Goal: Task Accomplishment & Management: Use online tool/utility

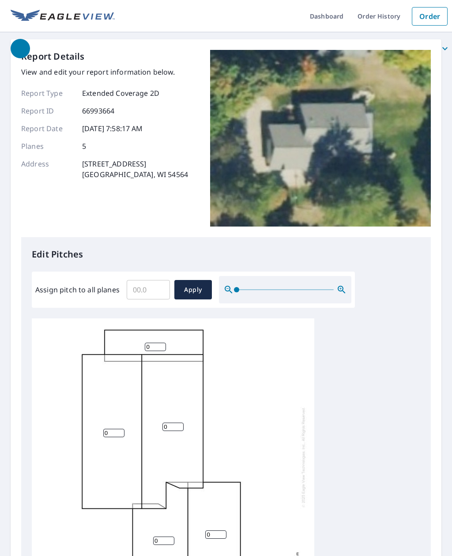
click at [144, 281] on input "Assign pitch to all planes" at bounding box center [148, 289] width 43 height 25
type input "6"
click at [196, 280] on button "Apply" at bounding box center [193, 289] width 38 height 19
type input "6"
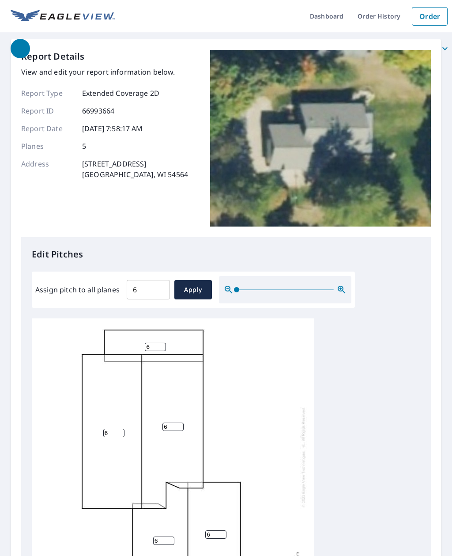
type input "6"
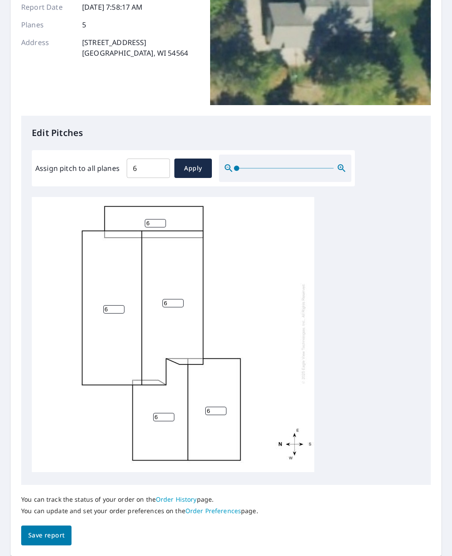
scroll to position [121, 0]
click at [57, 530] on span "Save report" at bounding box center [46, 535] width 36 height 11
click at [161, 219] on input "6" at bounding box center [155, 223] width 21 height 8
click at [439, 283] on div "Report Details View and edit your report information below. Report Type Extende…" at bounding box center [226, 236] width 431 height 637
click at [189, 165] on span "Apply" at bounding box center [192, 168] width 23 height 11
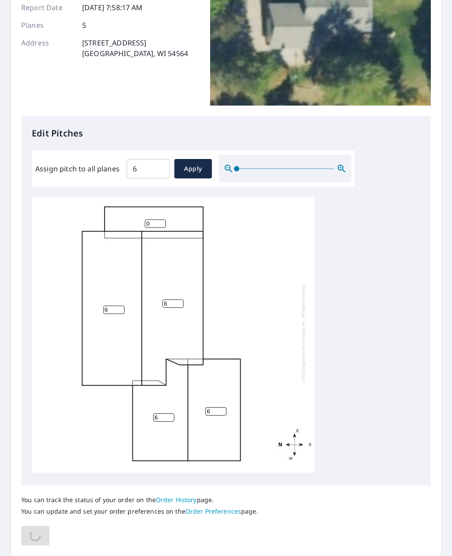
type input "6"
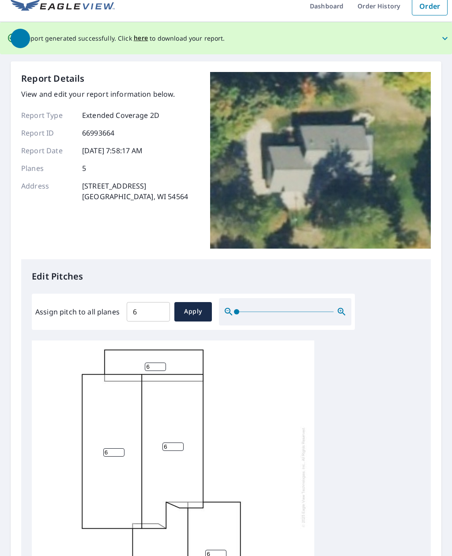
scroll to position [0, 0]
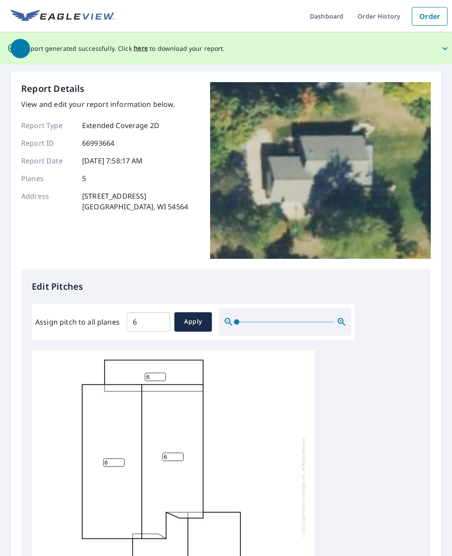
click at [162, 373] on input "6" at bounding box center [155, 377] width 21 height 8
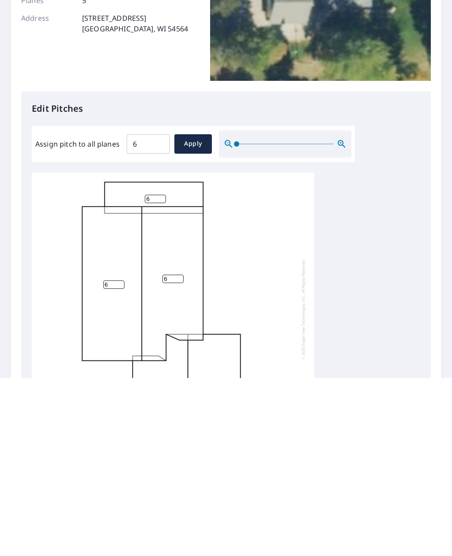
click at [151, 309] on input "6" at bounding box center [148, 321] width 43 height 25
click at [166, 348] on div "6 6 6 6 6" at bounding box center [173, 486] width 282 height 277
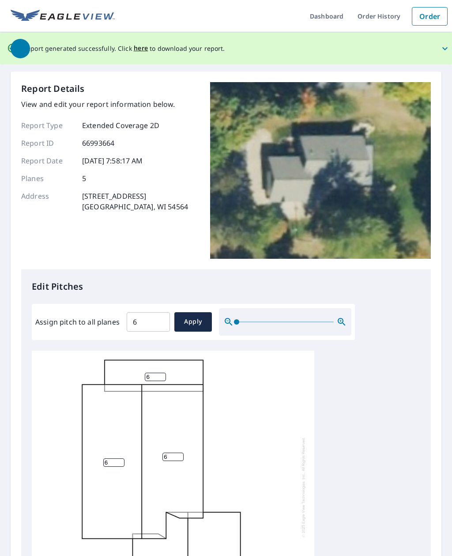
click at [162, 373] on input "6" at bounding box center [155, 377] width 21 height 8
click at [158, 373] on input "6" at bounding box center [155, 377] width 21 height 8
click at [355, 350] on div "6 6 6 6 0" at bounding box center [226, 488] width 388 height 277
click at [198, 316] on span "Apply" at bounding box center [192, 321] width 23 height 11
type input "6"
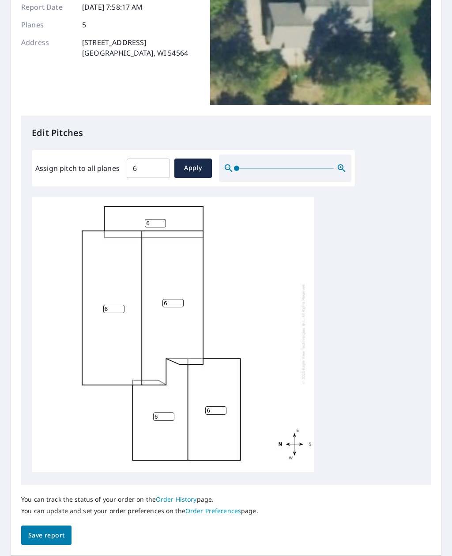
scroll to position [153, 0]
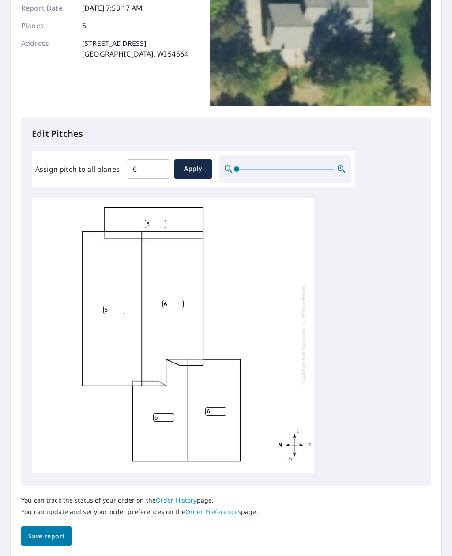
click at [161, 220] on input "6" at bounding box center [155, 224] width 21 height 8
type input "0"
click at [363, 322] on div "6 6 6 6 0" at bounding box center [226, 336] width 388 height 277
click at [58, 531] on span "Save report" at bounding box center [46, 536] width 36 height 11
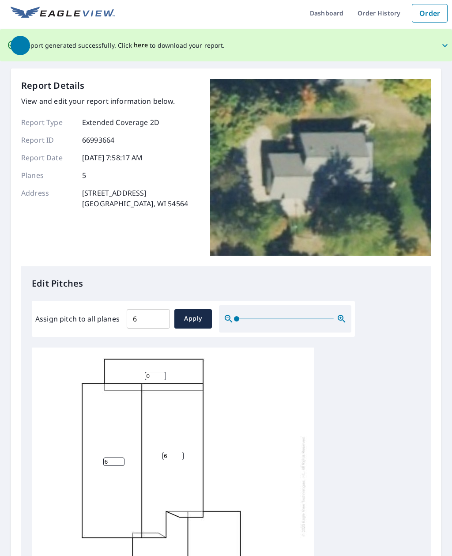
scroll to position [0, 0]
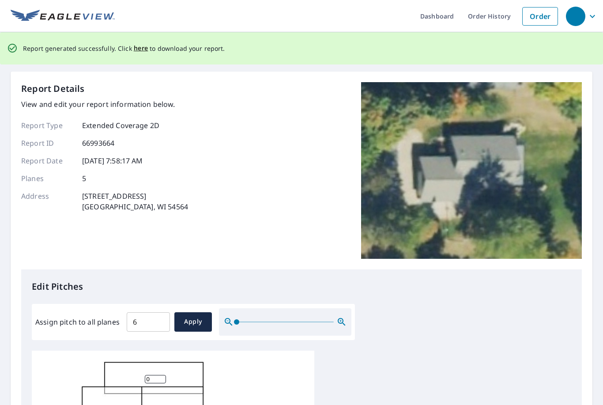
click at [142, 43] on span "here" at bounding box center [141, 48] width 15 height 11
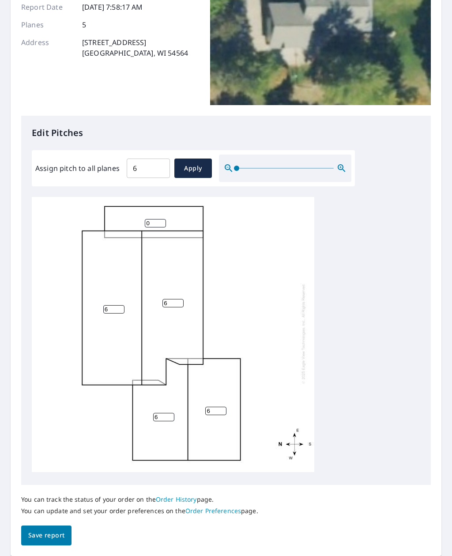
click at [47, 530] on span "Save report" at bounding box center [46, 535] width 36 height 11
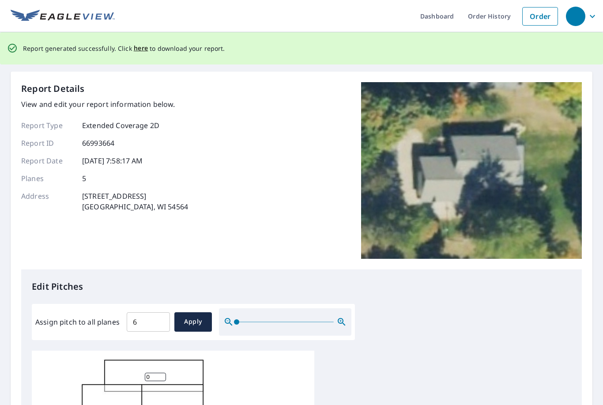
click at [139, 46] on span "here" at bounding box center [141, 48] width 15 height 11
